Goal: Navigation & Orientation: Find specific page/section

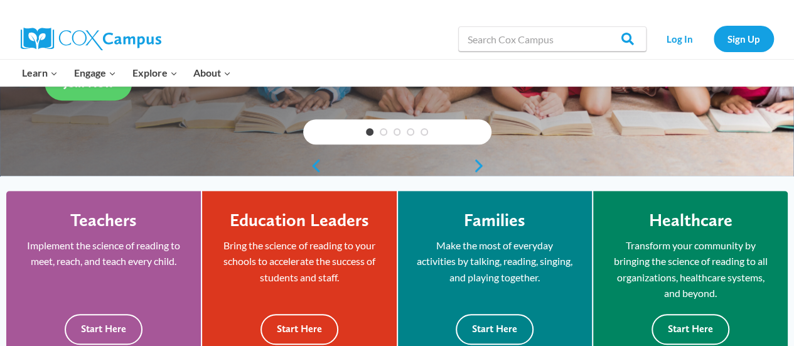
scroll to position [293, 0]
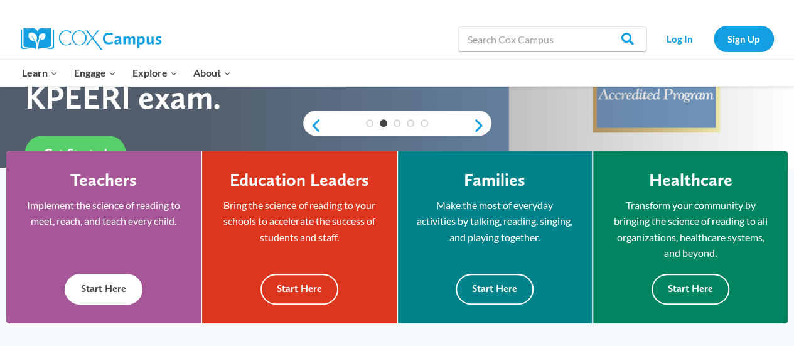
click at [120, 279] on button "Start Here" at bounding box center [104, 289] width 78 height 31
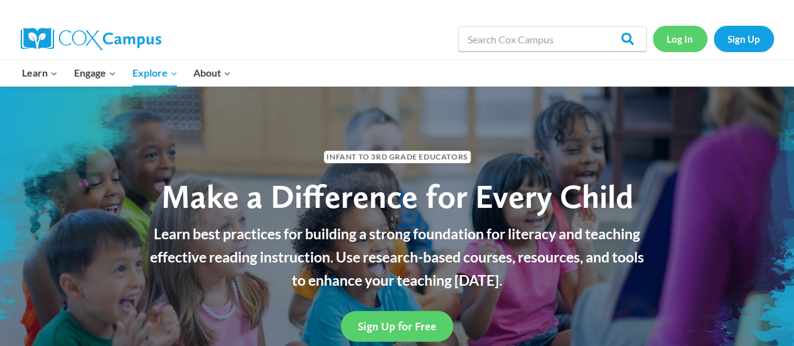
click at [678, 33] on link "Log In" at bounding box center [680, 39] width 55 height 26
